Goal: Task Accomplishment & Management: Manage account settings

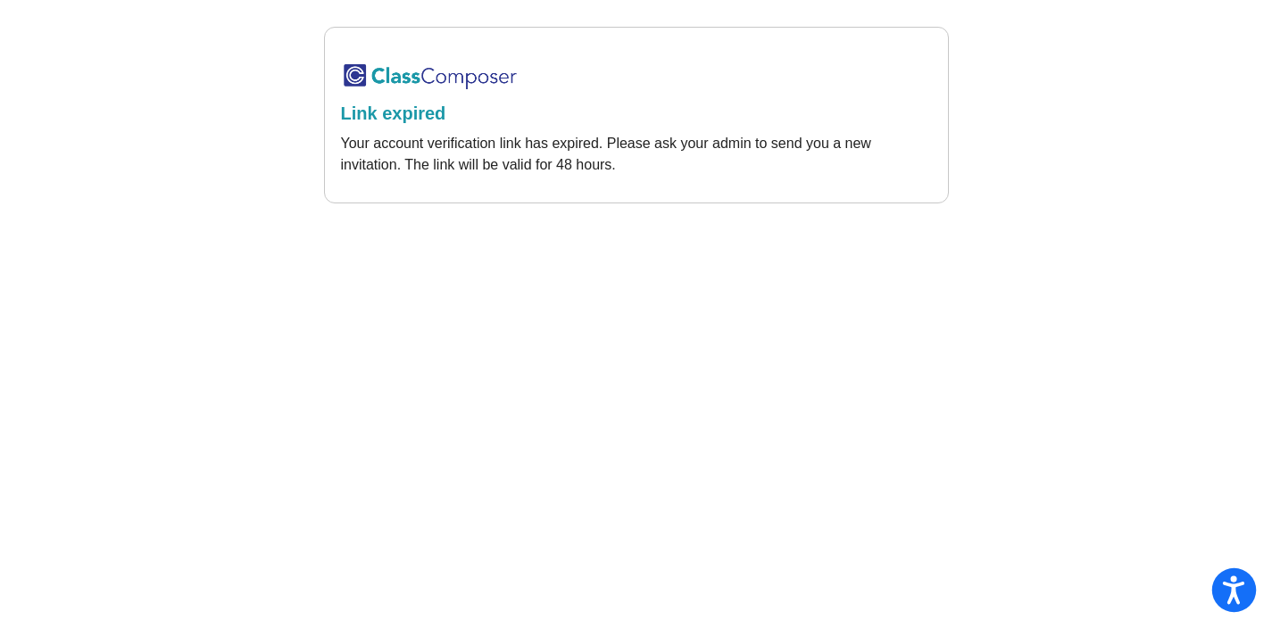
click at [1241, 576] on icon "Open accessiBe: accessibility options, statement and help" at bounding box center [1233, 590] width 21 height 29
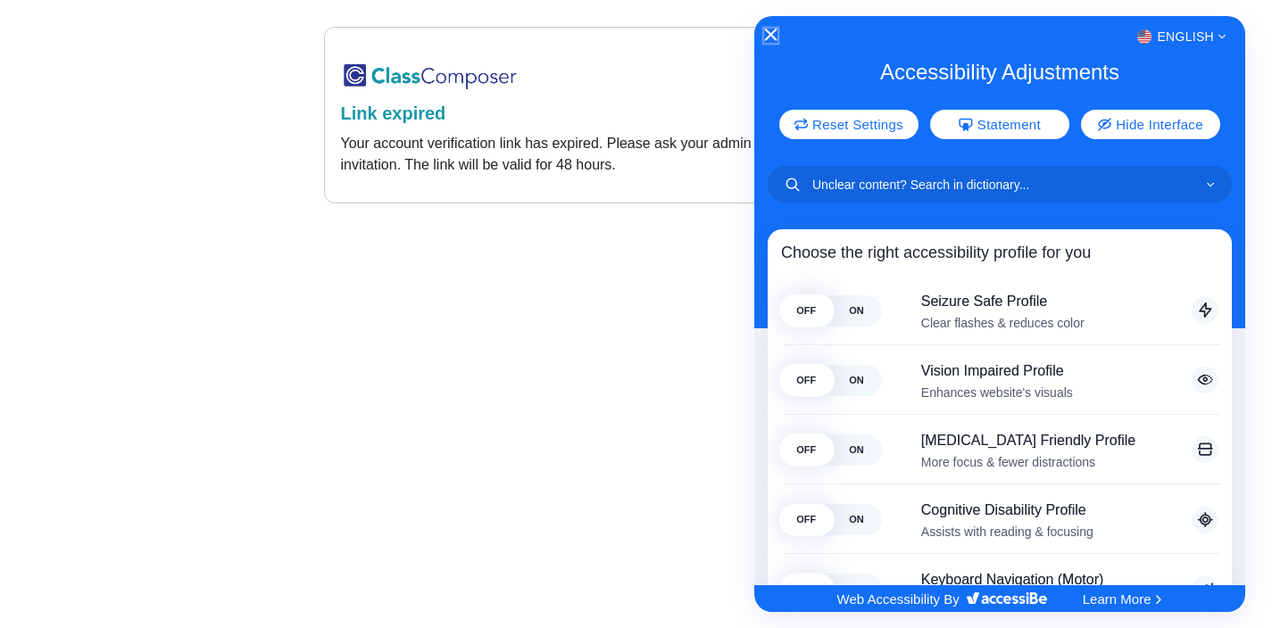
click at [775, 36] on icon "Close Accessibility Interface" at bounding box center [770, 35] width 12 height 12
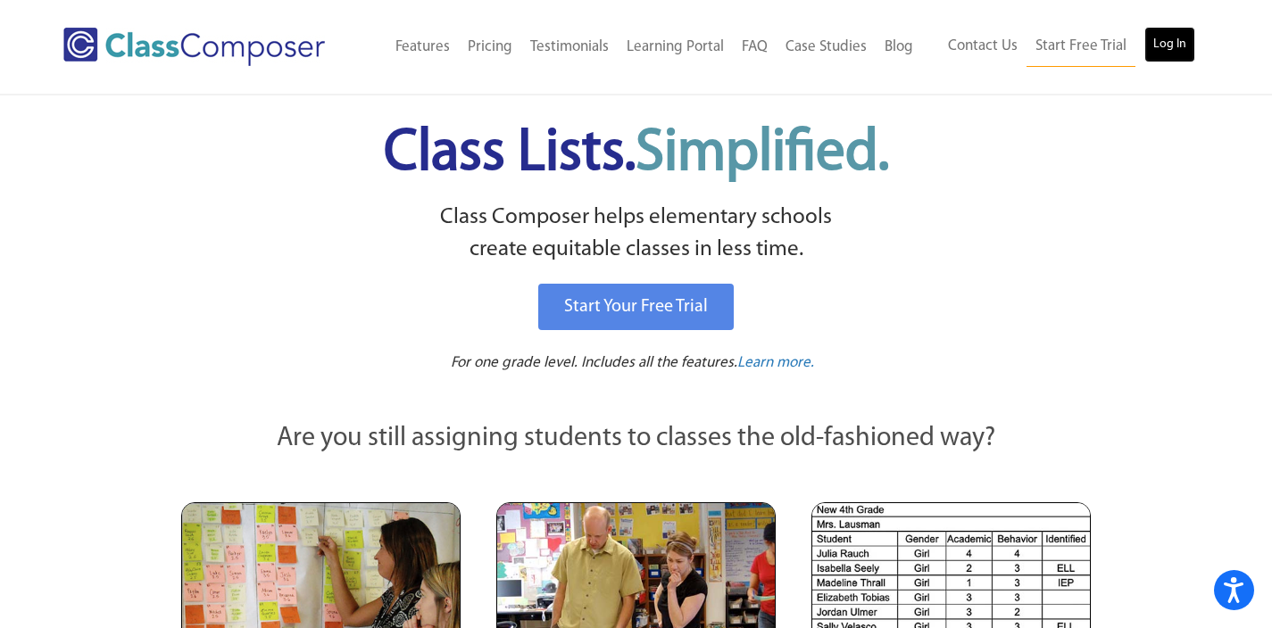
click at [1175, 51] on link "Log In" at bounding box center [1169, 45] width 51 height 36
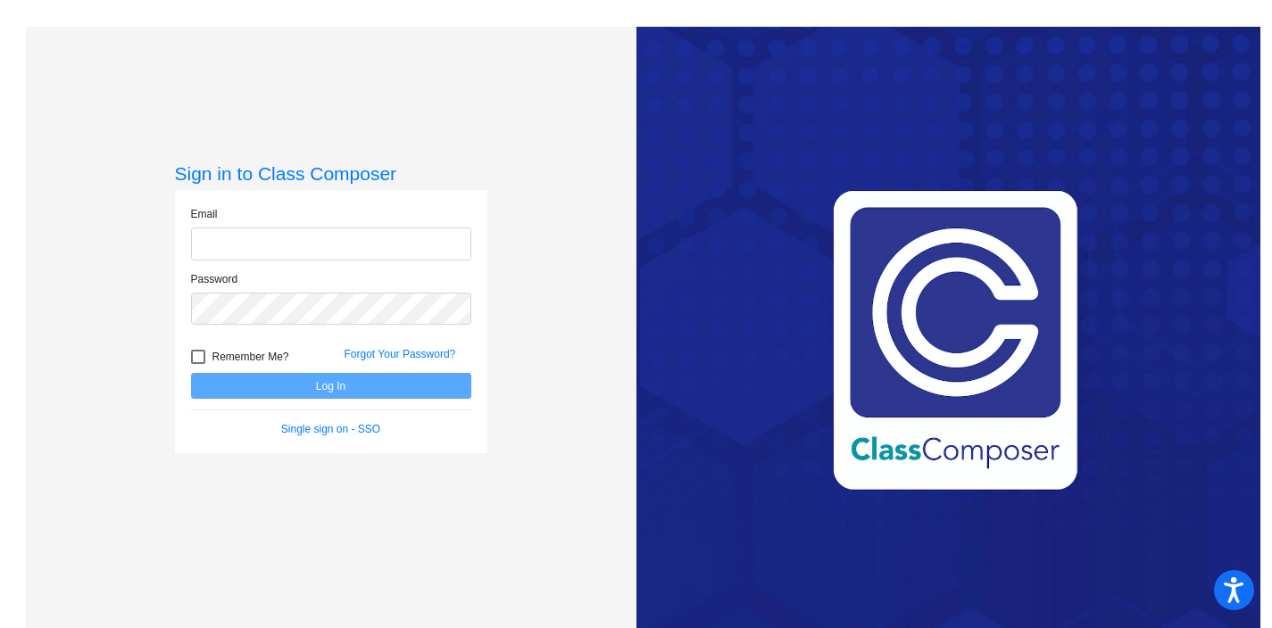
click at [355, 243] on input "email" at bounding box center [331, 244] width 280 height 33
type input "[EMAIL_ADDRESS][PERSON_NAME][DOMAIN_NAME]"
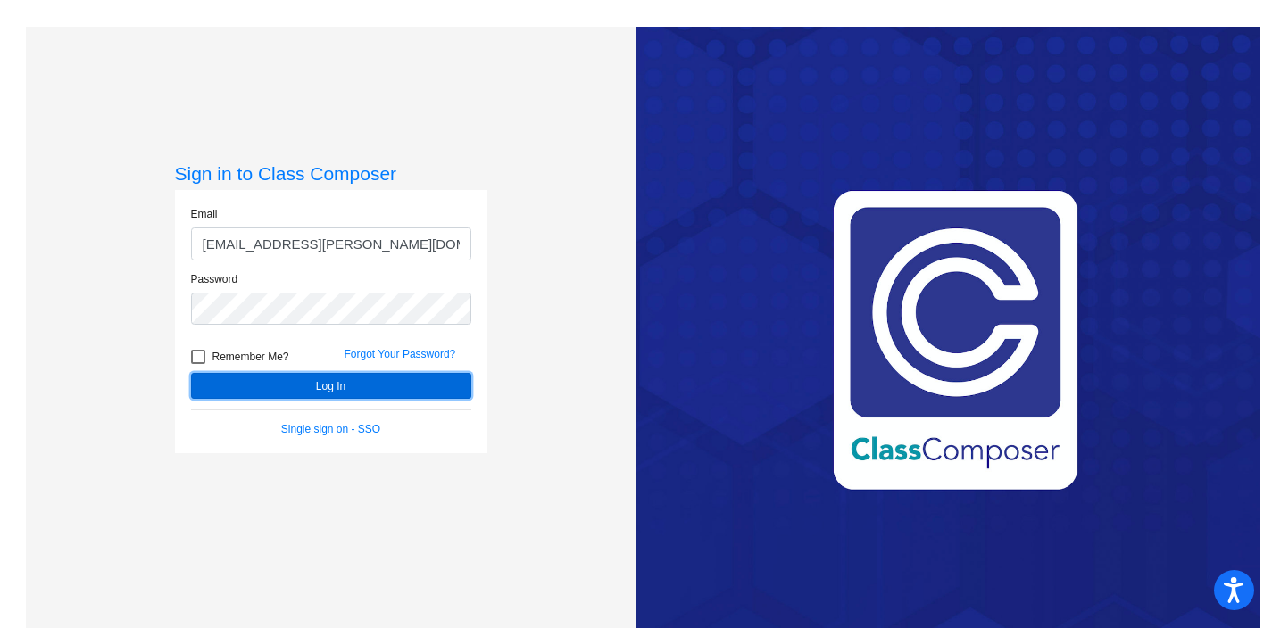
click at [337, 386] on button "Log In" at bounding box center [331, 386] width 280 height 26
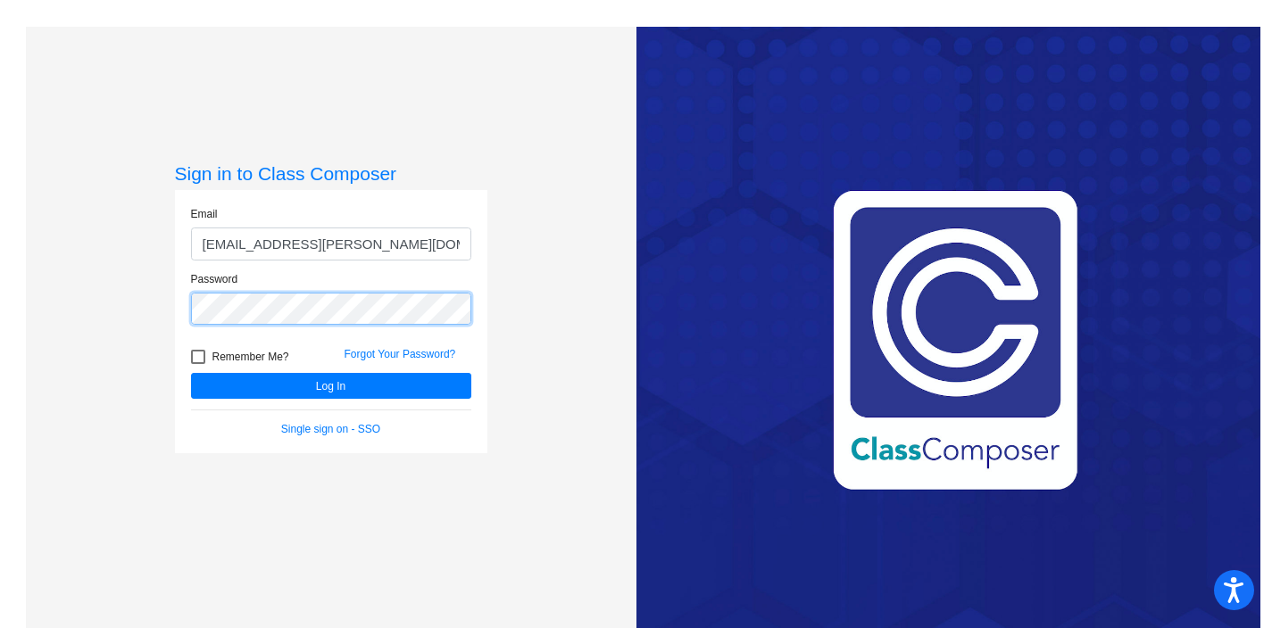
click at [134, 307] on div "Sign in to Class Composer Email barnesca@hudson.k12.oh.us Password Remember Me?…" at bounding box center [331, 341] width 611 height 628
click at [180, 390] on div "Log In" at bounding box center [331, 386] width 307 height 26
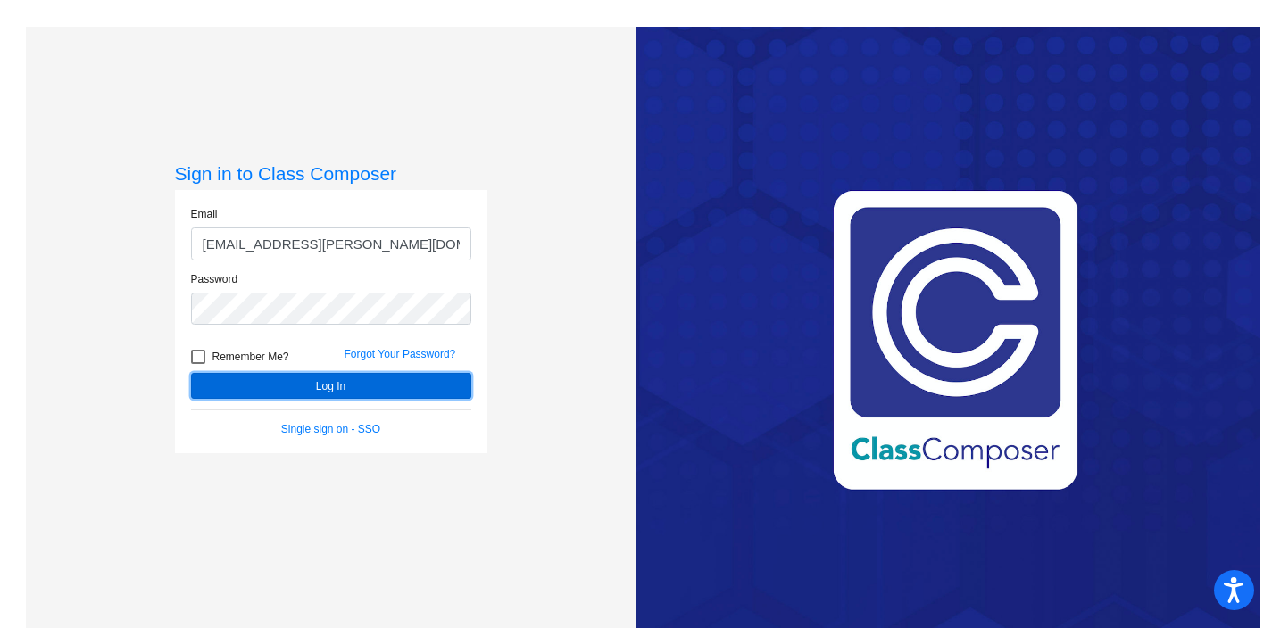
click at [300, 394] on button "Log In" at bounding box center [331, 386] width 280 height 26
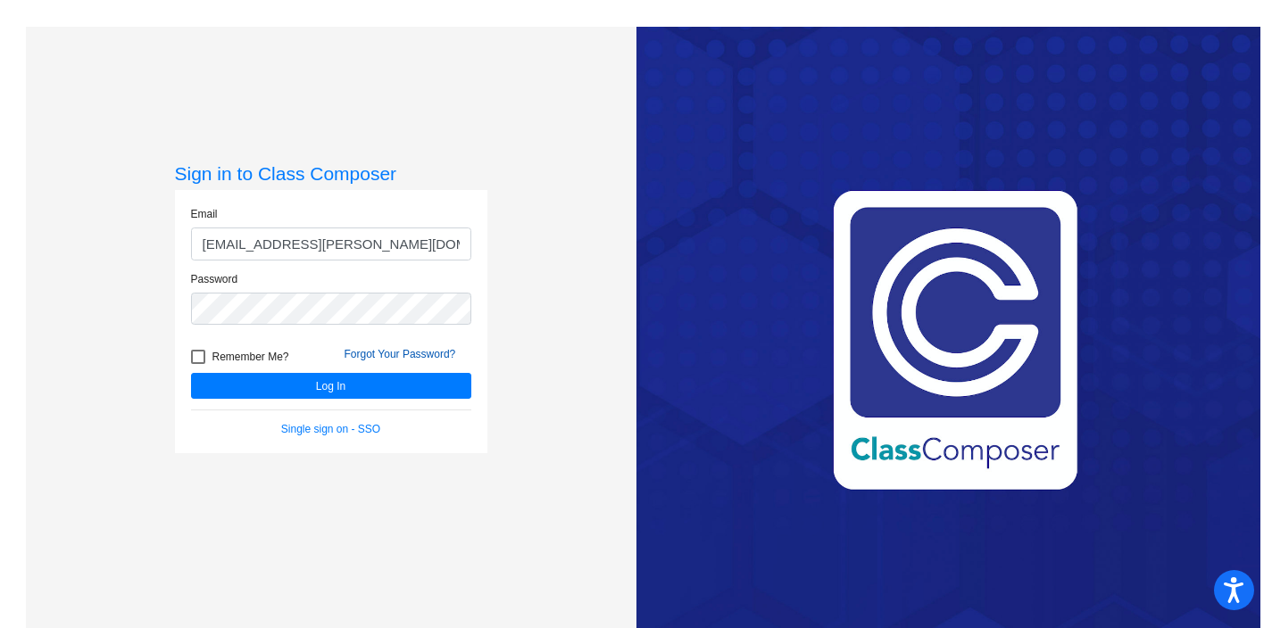
click at [375, 352] on link "Forgot Your Password?" at bounding box center [401, 354] width 112 height 12
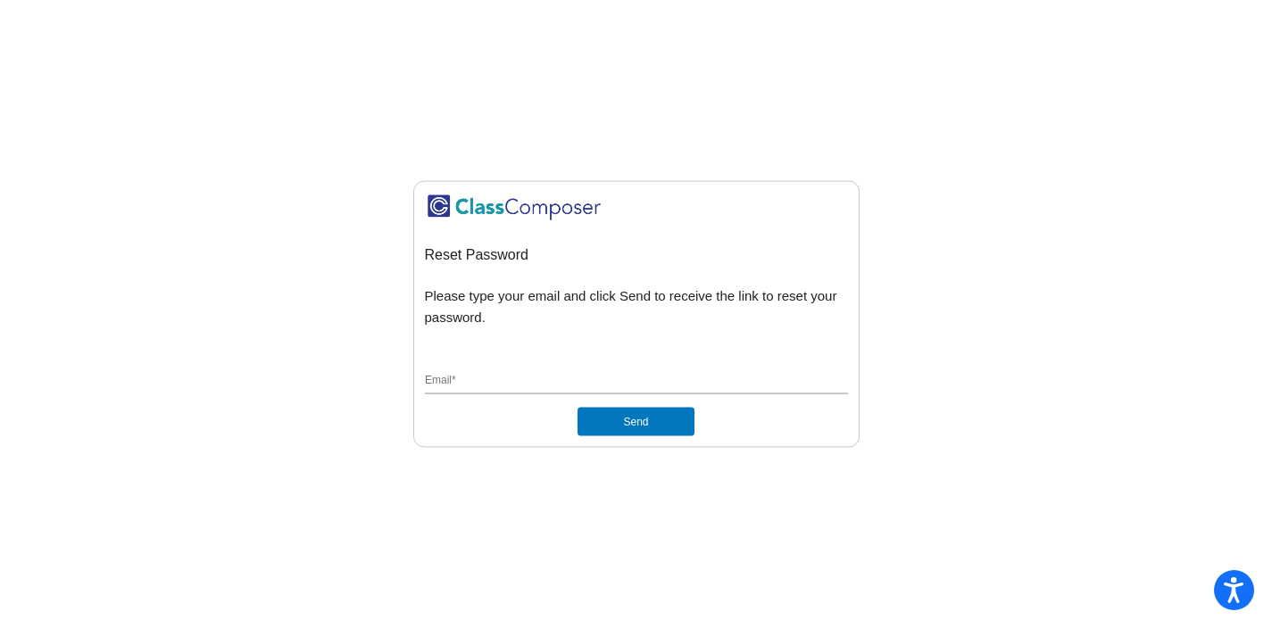
click at [561, 370] on div "Email *" at bounding box center [636, 378] width 423 height 34
type input "n"
type input "barnesca@hudson.k12.oh.us"
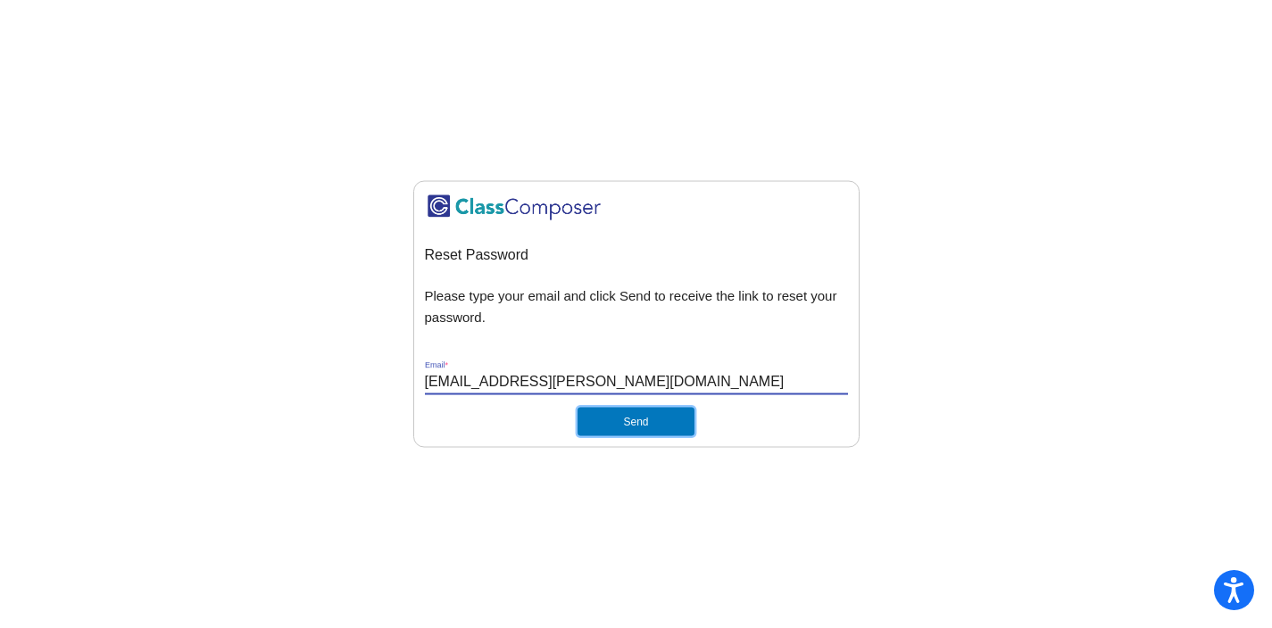
click at [670, 417] on button "Send" at bounding box center [636, 421] width 116 height 29
